Goal: Task Accomplishment & Management: Manage account settings

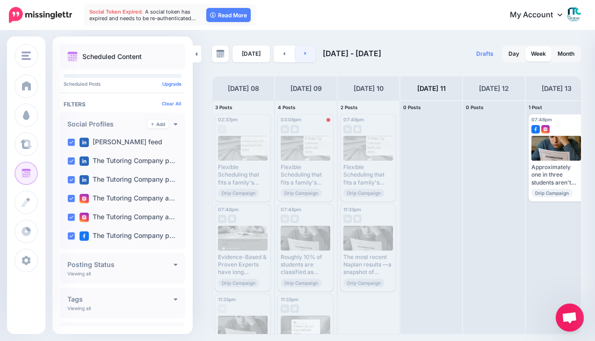
click at [300, 57] on link at bounding box center [305, 53] width 21 height 17
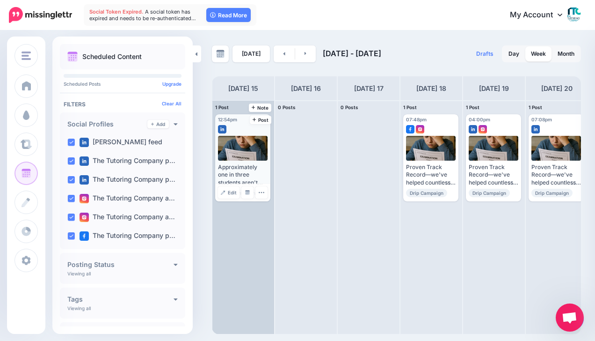
click at [236, 145] on div at bounding box center [243, 148] width 50 height 25
click at [243, 147] on div at bounding box center [243, 148] width 50 height 25
click at [261, 192] on icon "button" at bounding box center [261, 192] width 5 height 1
click at [248, 148] on div at bounding box center [243, 148] width 50 height 25
click at [238, 141] on div at bounding box center [243, 148] width 50 height 25
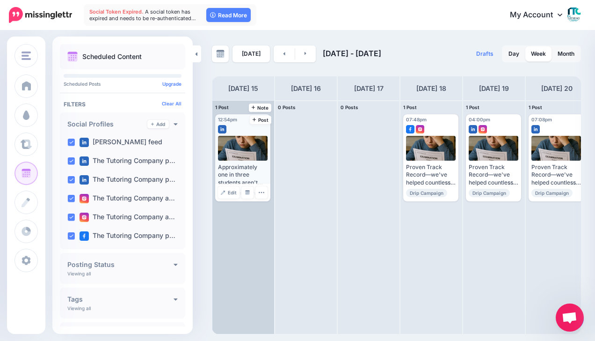
click at [238, 141] on div at bounding box center [243, 148] width 50 height 25
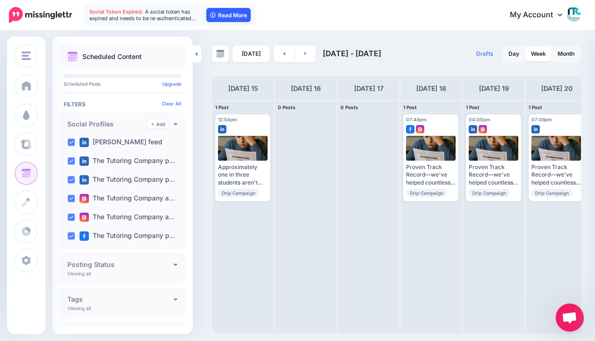
click at [233, 16] on link "Read More" at bounding box center [228, 15] width 44 height 14
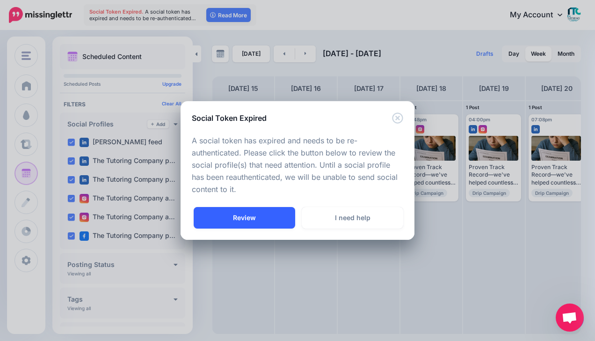
click at [252, 219] on link "Review" at bounding box center [245, 218] width 102 height 22
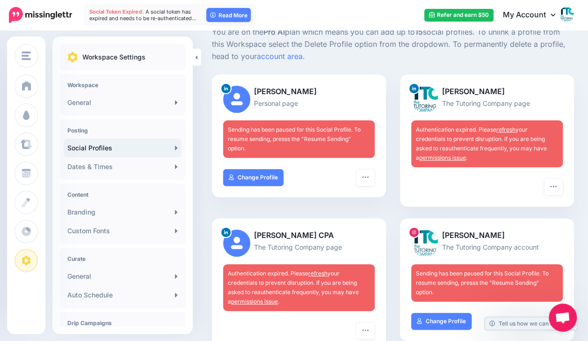
scroll to position [70, 0]
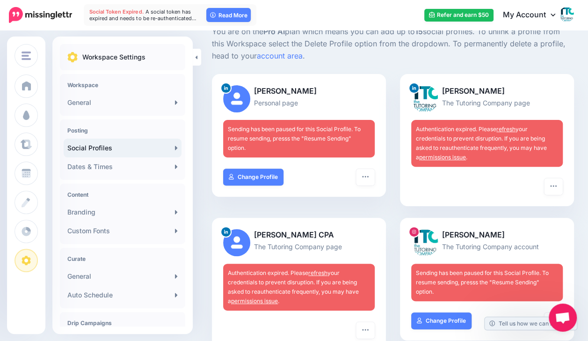
click at [510, 127] on link "refresh" at bounding box center [505, 128] width 19 height 7
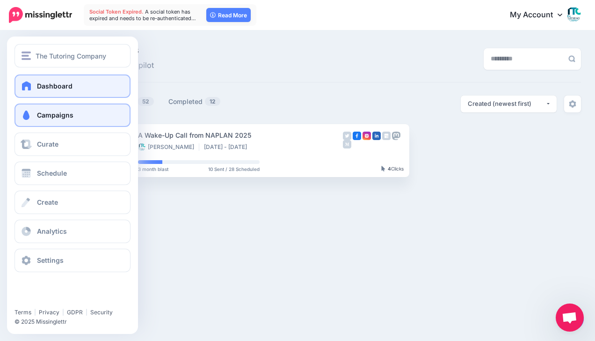
click at [26, 82] on span at bounding box center [27, 85] width 12 height 9
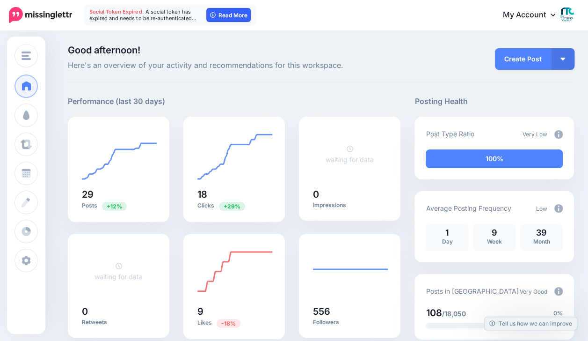
click at [232, 14] on link "Read More" at bounding box center [228, 15] width 44 height 14
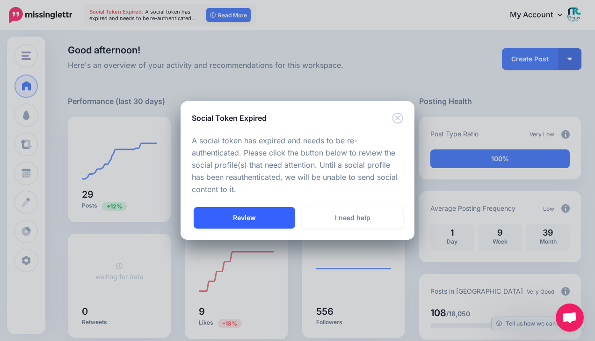
click at [258, 211] on link "Review" at bounding box center [245, 218] width 102 height 22
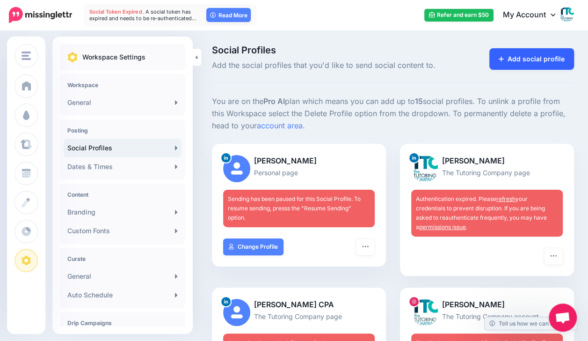
click at [522, 65] on link "Add social profile" at bounding box center [531, 59] width 85 height 22
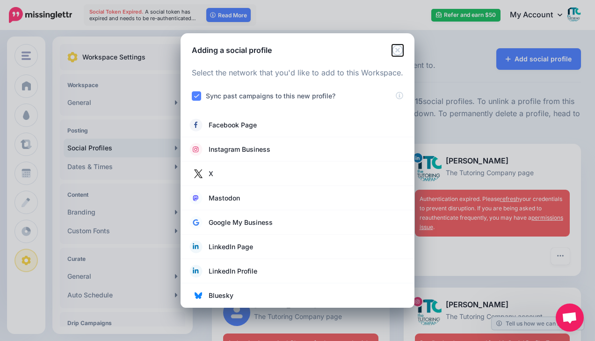
click at [399, 48] on icon "Close" at bounding box center [397, 49] width 11 height 11
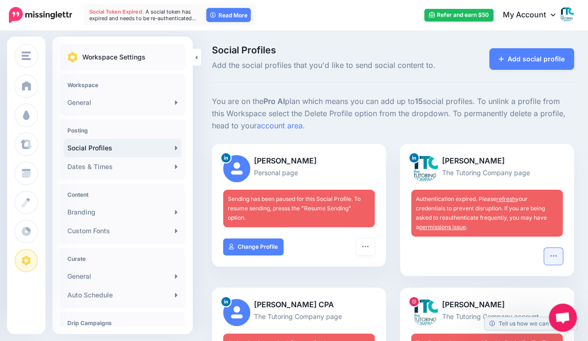
click at [557, 256] on icon "button" at bounding box center [553, 255] width 7 height 7
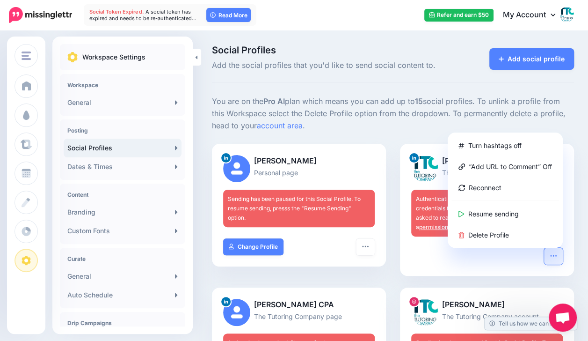
click at [521, 269] on div "Turn hashtags off “Add URL to Comment” Off Reconnect Resume sending Delete Prof…" at bounding box center [487, 261] width 174 height 28
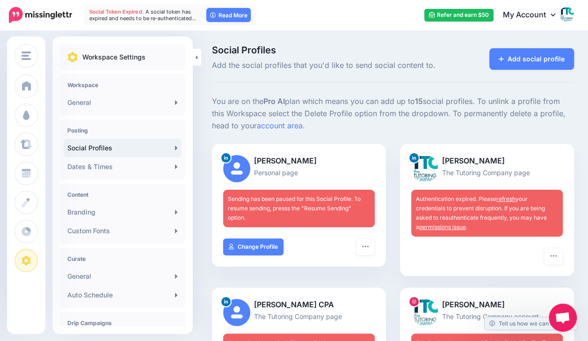
click at [485, 215] on span "Authentication expired. Please refresh your credentials to prevent disruption. …" at bounding box center [481, 212] width 131 height 35
click at [512, 196] on link "refresh" at bounding box center [505, 198] width 19 height 7
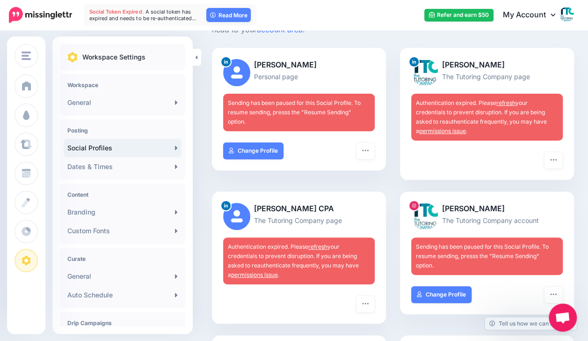
scroll to position [77, 0]
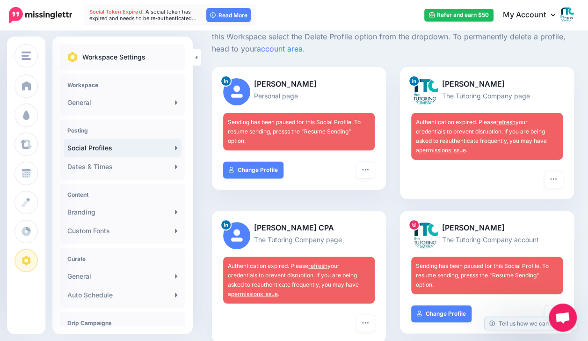
click at [512, 123] on link "refresh" at bounding box center [505, 121] width 19 height 7
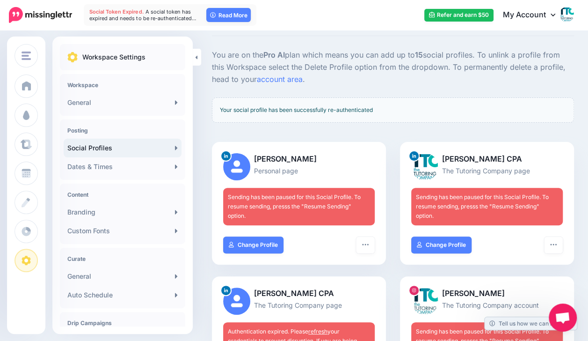
scroll to position [47, 0]
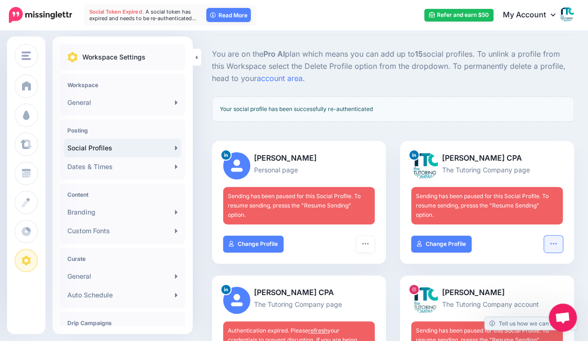
click at [557, 240] on icon "button" at bounding box center [553, 243] width 7 height 7
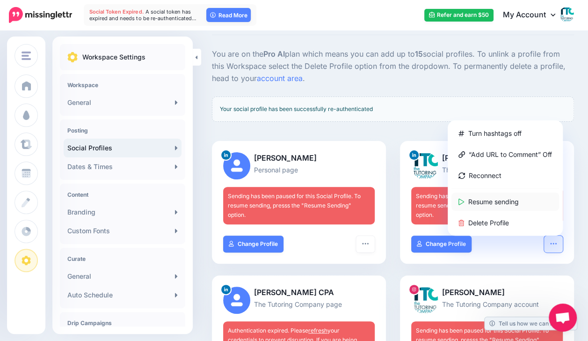
click at [528, 192] on link "Resume sending" at bounding box center [505, 201] width 108 height 18
click at [518, 239] on div "Turn hashtags off “Add URL to Comment” Off Reconnect Resume sending Delete Prof…" at bounding box center [487, 249] width 174 height 28
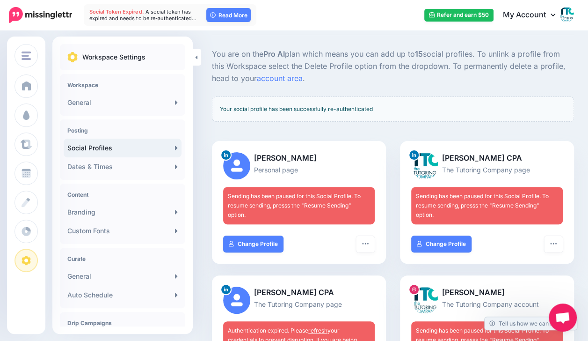
click at [107, 154] on link "Social Profiles" at bounding box center [123, 147] width 118 height 19
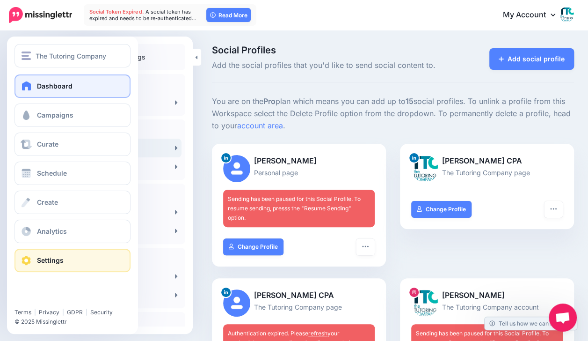
click at [36, 89] on link "Dashboard" at bounding box center [73, 85] width 116 height 23
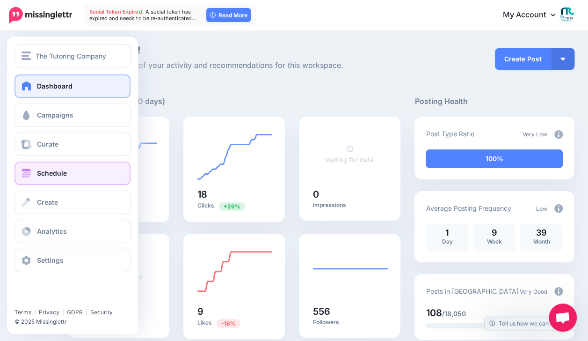
click at [40, 169] on span "Schedule" at bounding box center [52, 173] width 30 height 8
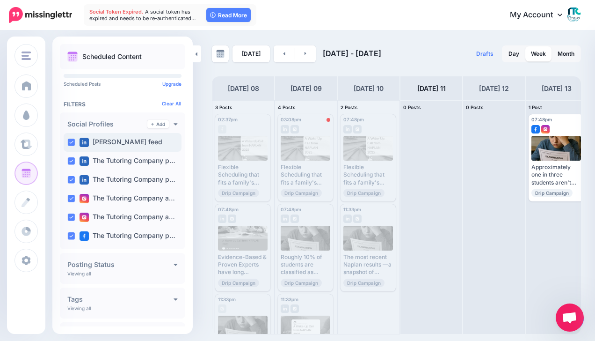
click at [72, 140] on ins at bounding box center [70, 141] width 7 height 7
click at [312, 54] on link at bounding box center [305, 53] width 21 height 17
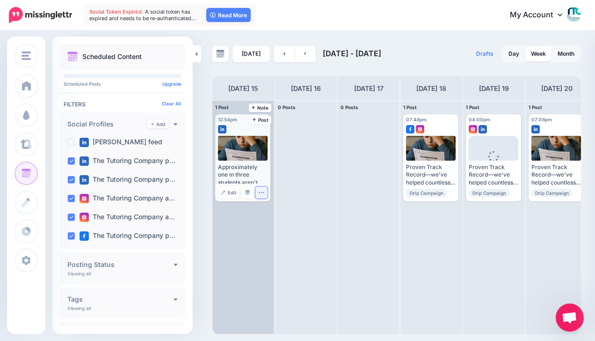
click at [260, 190] on icon "button" at bounding box center [261, 192] width 6 height 6
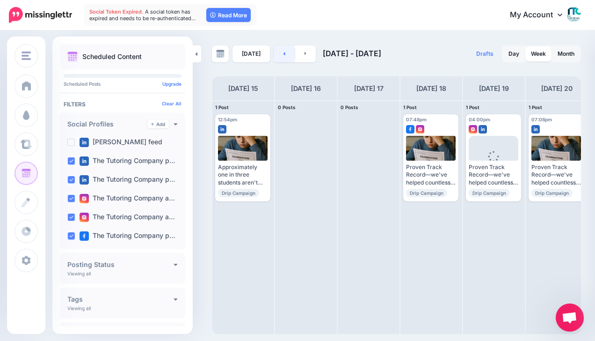
click at [289, 51] on link at bounding box center [284, 53] width 21 height 17
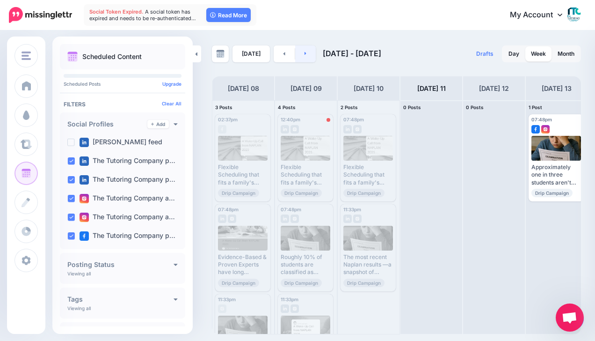
click at [305, 52] on link at bounding box center [305, 53] width 21 height 17
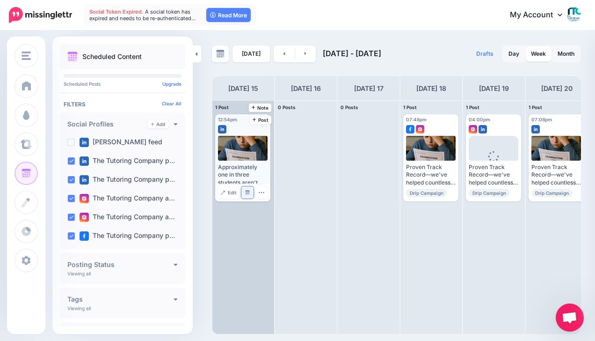
click at [246, 194] on img at bounding box center [247, 192] width 5 height 5
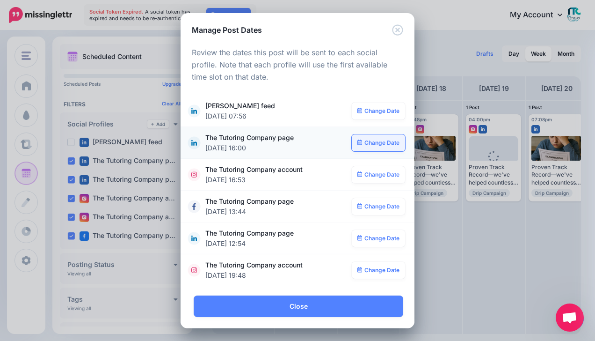
click at [372, 143] on link "Change Date" at bounding box center [379, 142] width 54 height 17
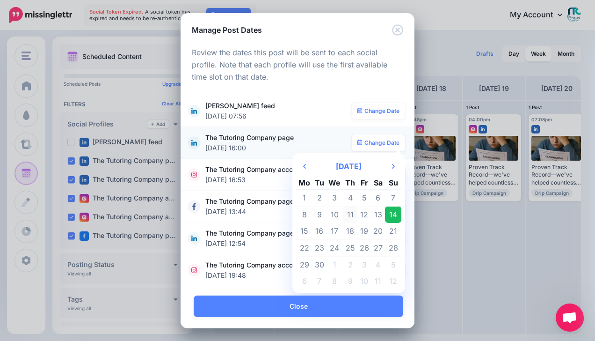
click at [345, 212] on td "11" at bounding box center [350, 214] width 15 height 17
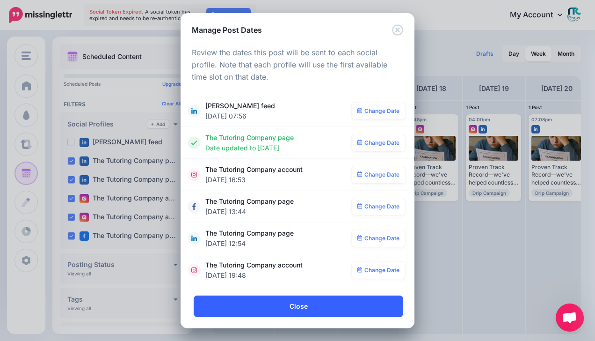
click at [304, 307] on link "Close" at bounding box center [299, 306] width 210 height 22
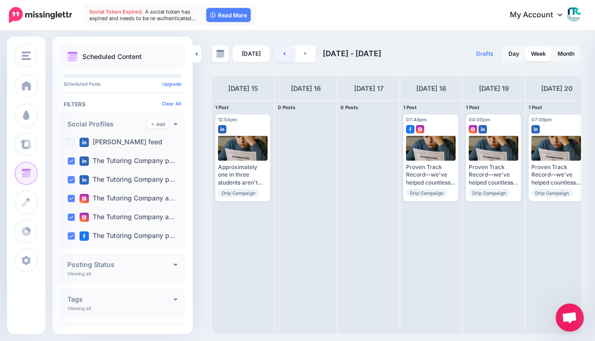
click at [288, 58] on link at bounding box center [284, 53] width 21 height 17
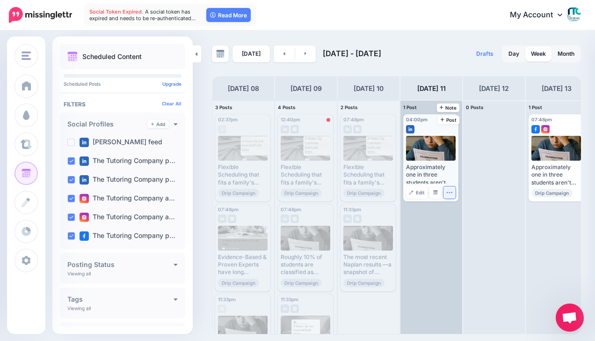
click at [451, 192] on icon "button" at bounding box center [449, 192] width 6 height 6
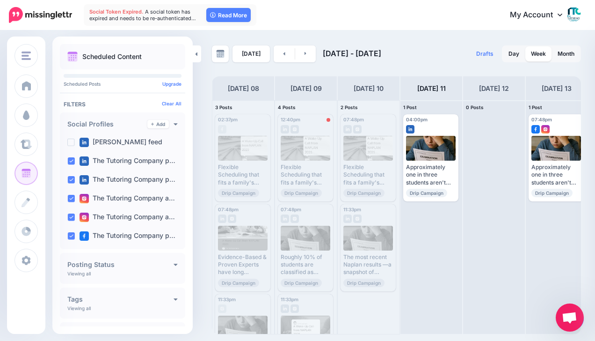
click at [459, 58] on div "Drafts 0 Day Week Month" at bounding box center [489, 53] width 185 height 17
